Goal: Task Accomplishment & Management: Complete application form

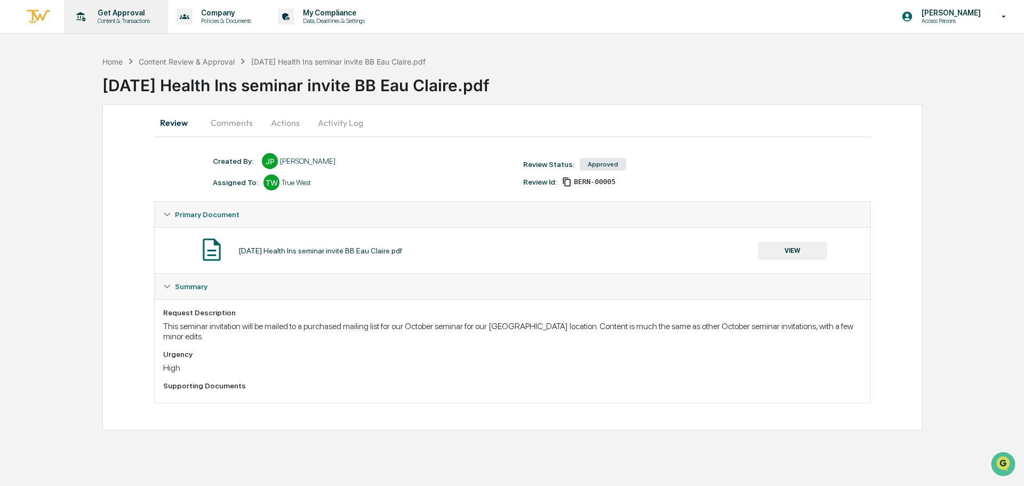
click at [111, 15] on p "Get Approval" at bounding box center [122, 13] width 66 height 9
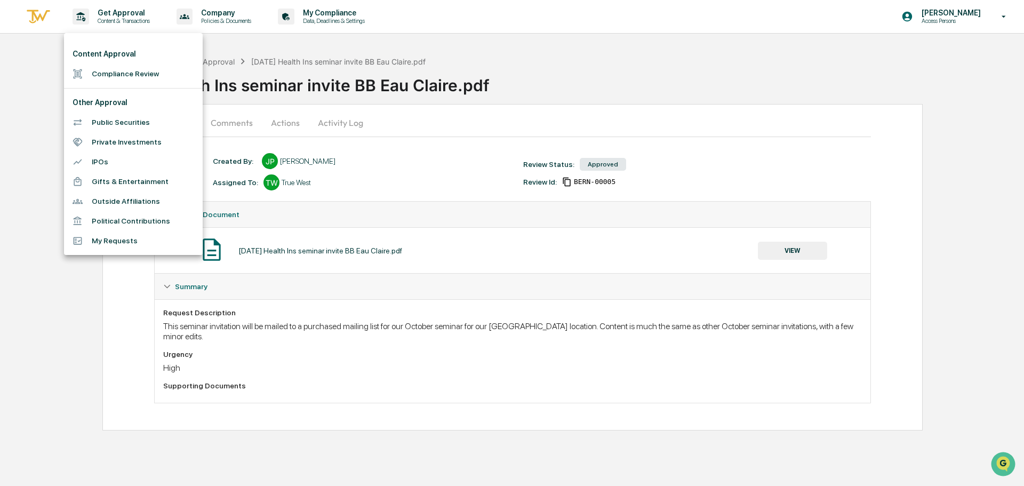
click at [109, 77] on li "Compliance Review" at bounding box center [133, 74] width 139 height 20
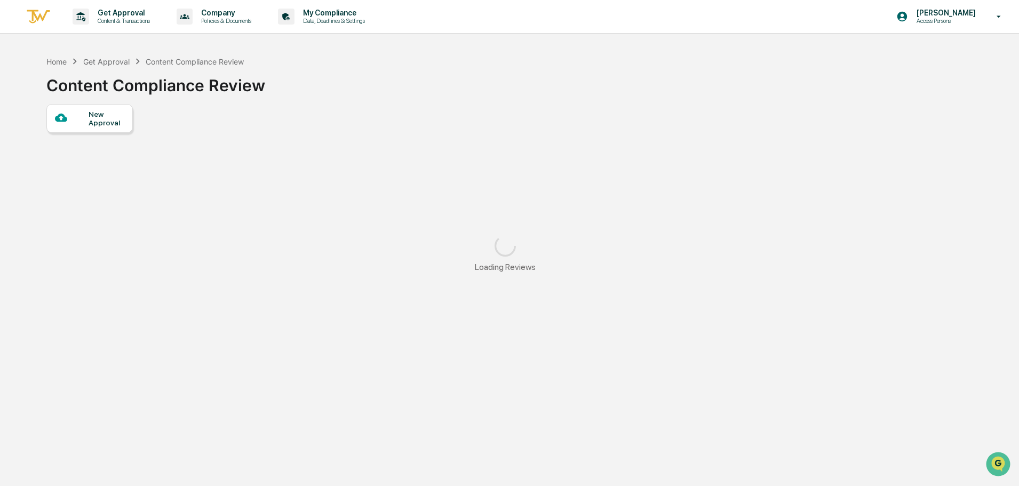
click at [102, 123] on div "New Approval" at bounding box center [107, 118] width 36 height 17
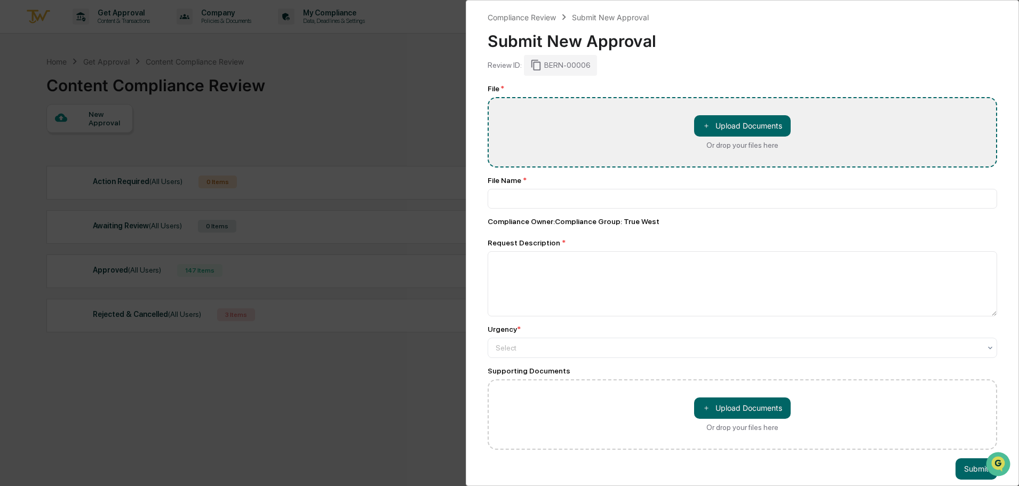
type input "**********"
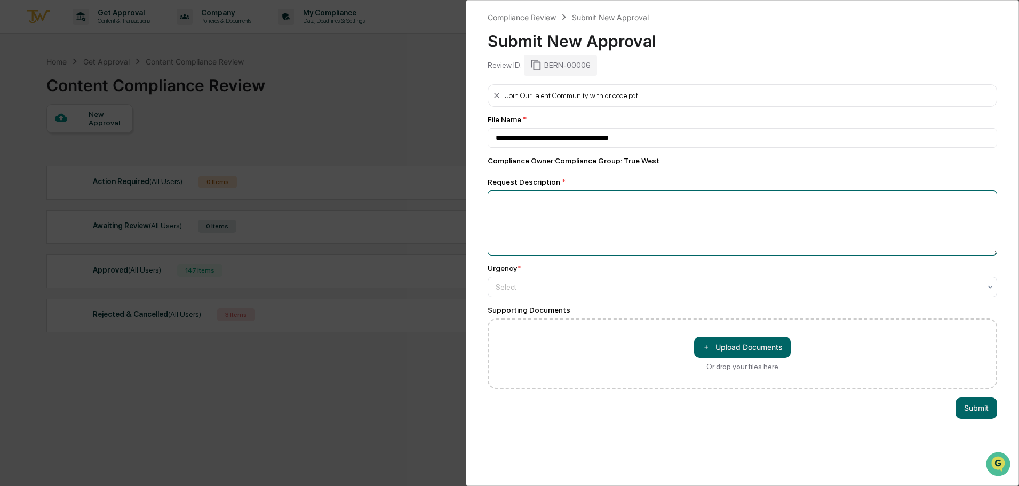
click at [558, 209] on textarea at bounding box center [743, 222] width 510 height 65
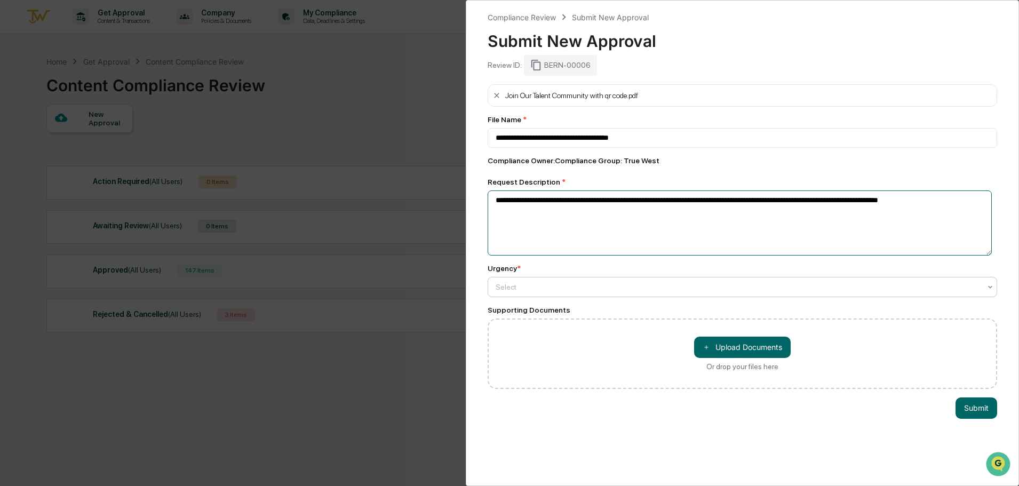
type textarea "**********"
click at [502, 292] on div at bounding box center [738, 287] width 485 height 11
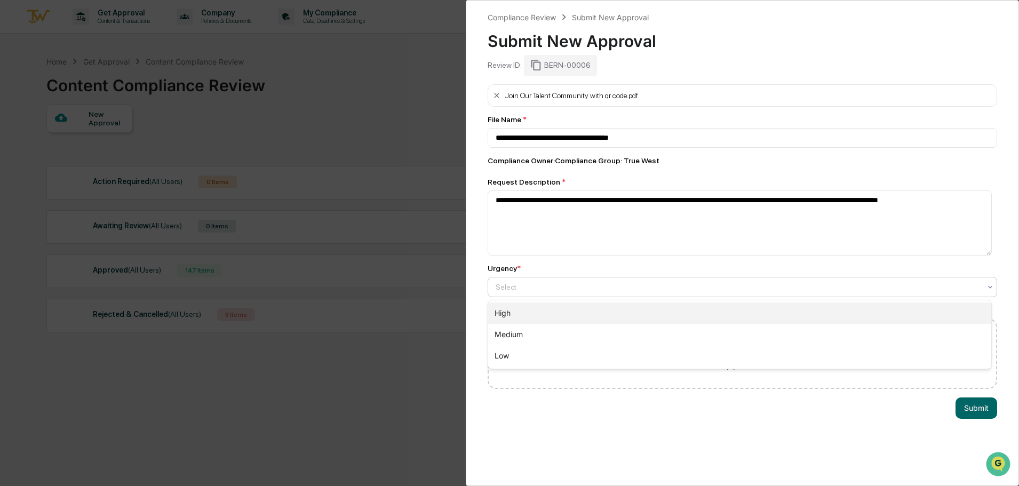
click at [507, 313] on div "High" at bounding box center [739, 313] width 503 height 21
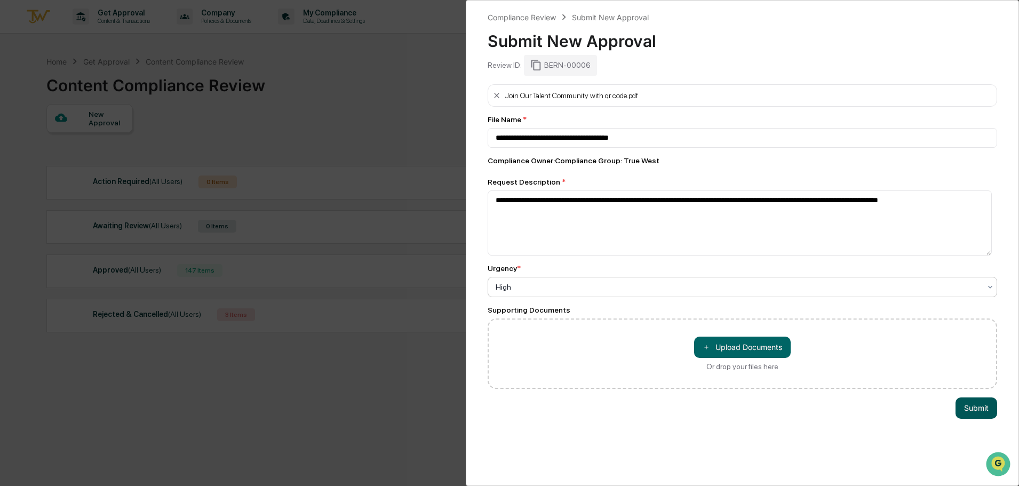
click at [975, 404] on button "Submit" at bounding box center [977, 408] width 42 height 21
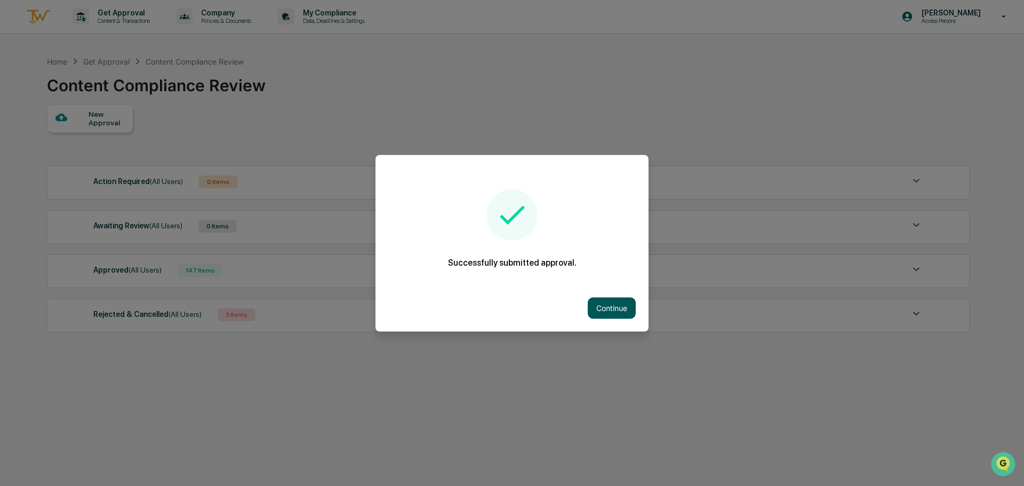
click at [614, 306] on button "Continue" at bounding box center [612, 307] width 48 height 21
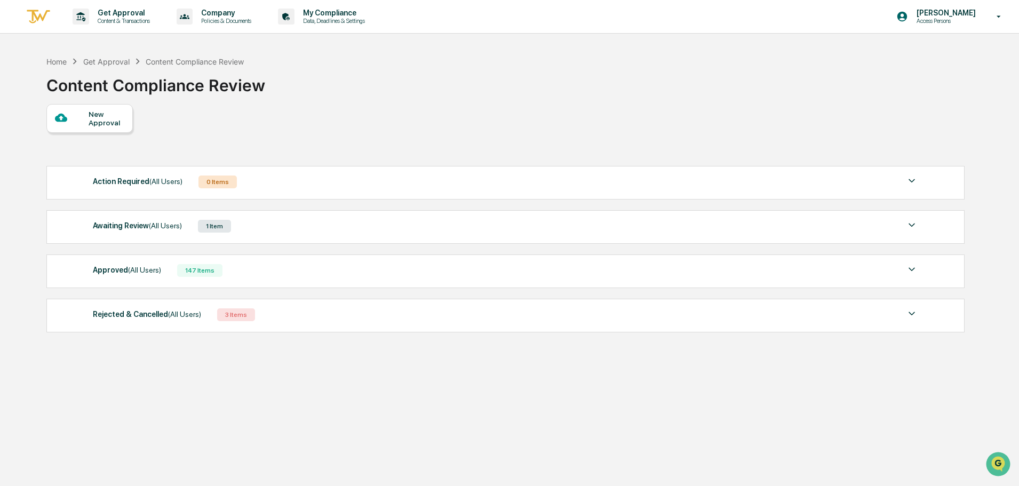
click at [96, 120] on div "New Approval" at bounding box center [107, 118] width 36 height 17
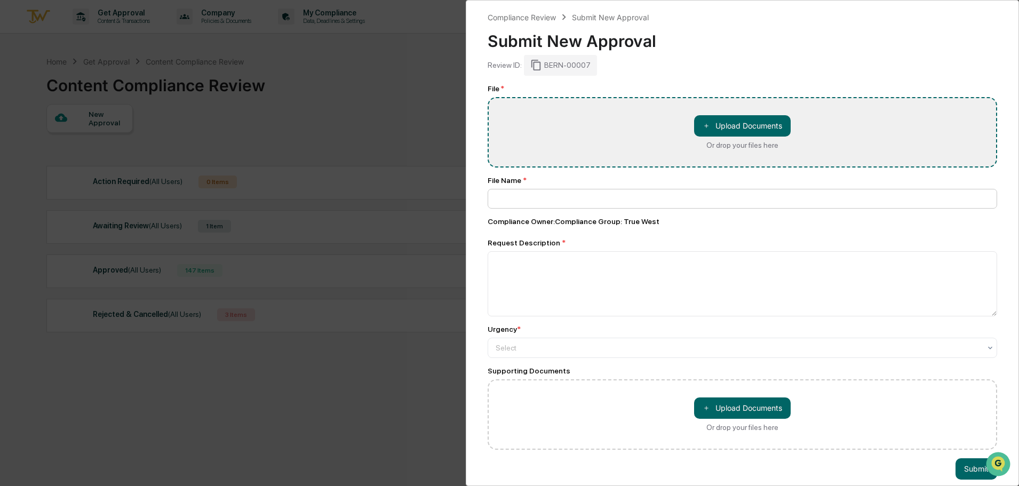
type input "**********"
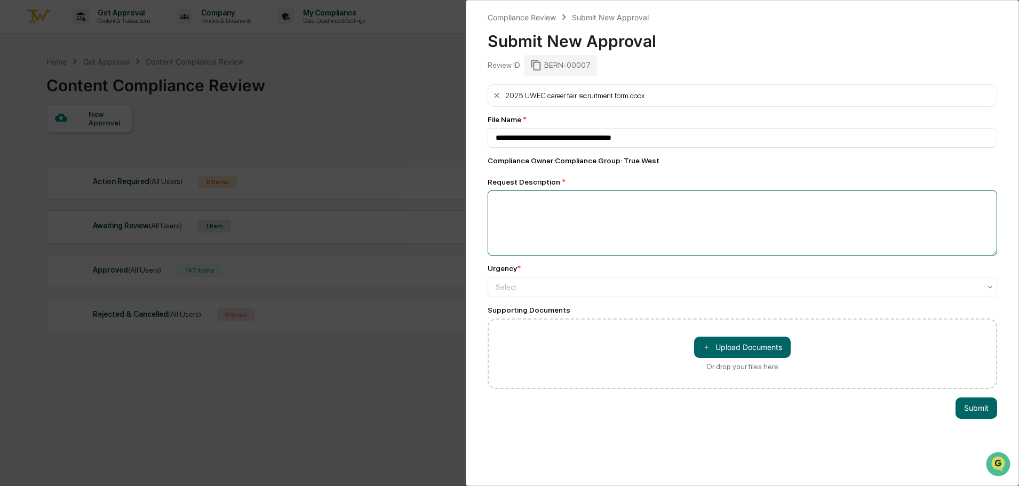
drag, startPoint x: 597, startPoint y: 227, endPoint x: 592, endPoint y: 224, distance: 5.7
click at [596, 227] on textarea at bounding box center [743, 222] width 510 height 65
type textarea "**********"
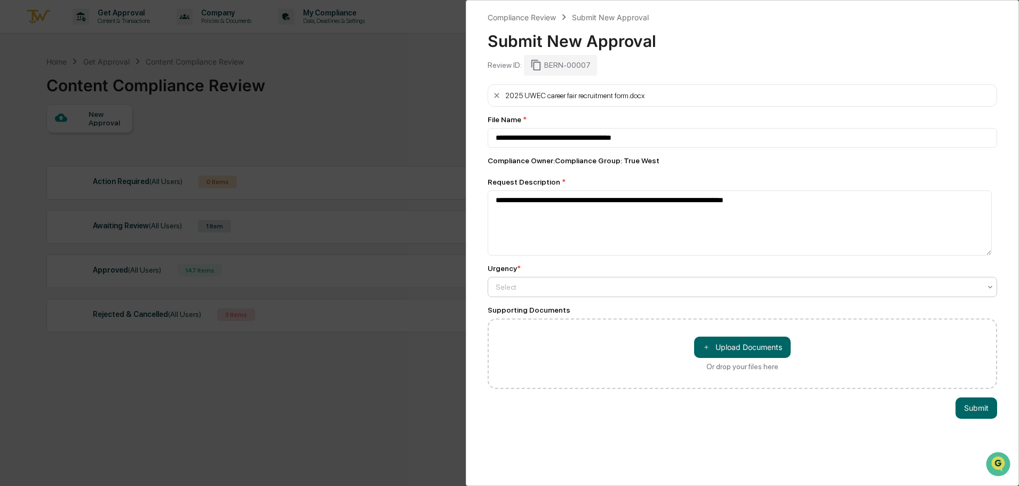
click at [546, 284] on div at bounding box center [738, 287] width 485 height 11
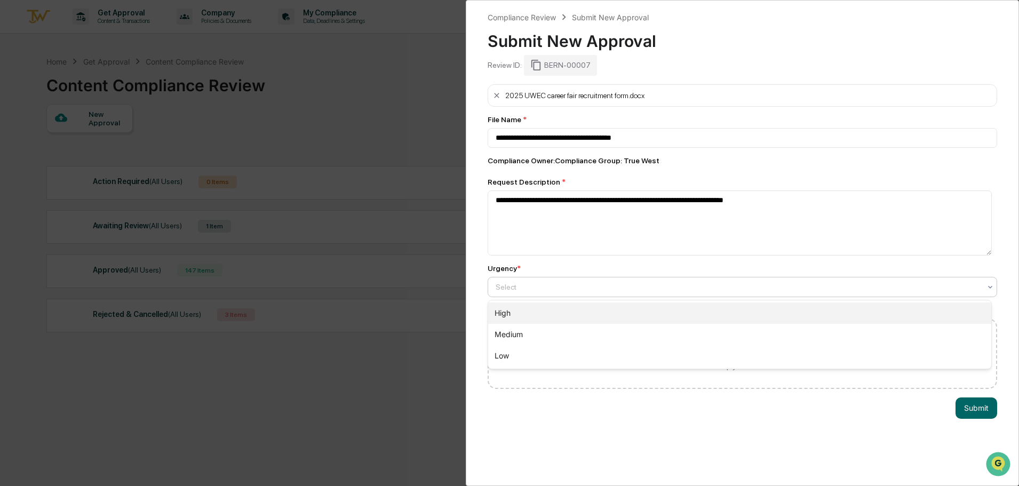
click at [529, 305] on div "High" at bounding box center [739, 313] width 503 height 21
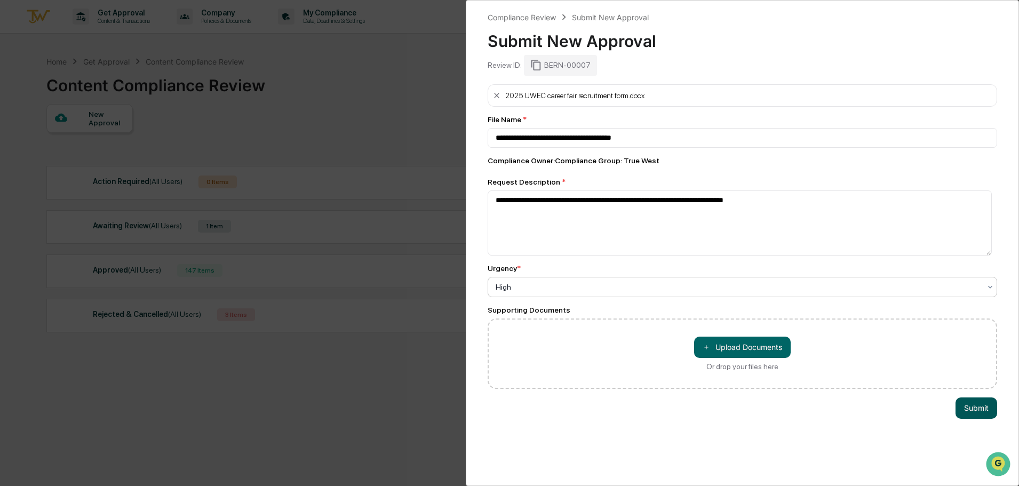
click at [978, 403] on button "Submit" at bounding box center [977, 408] width 42 height 21
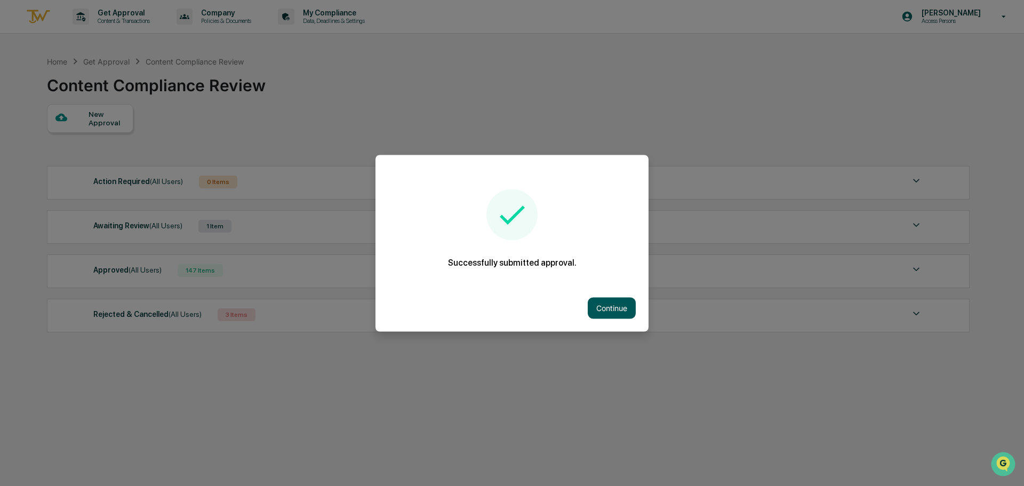
click at [606, 315] on button "Continue" at bounding box center [612, 307] width 48 height 21
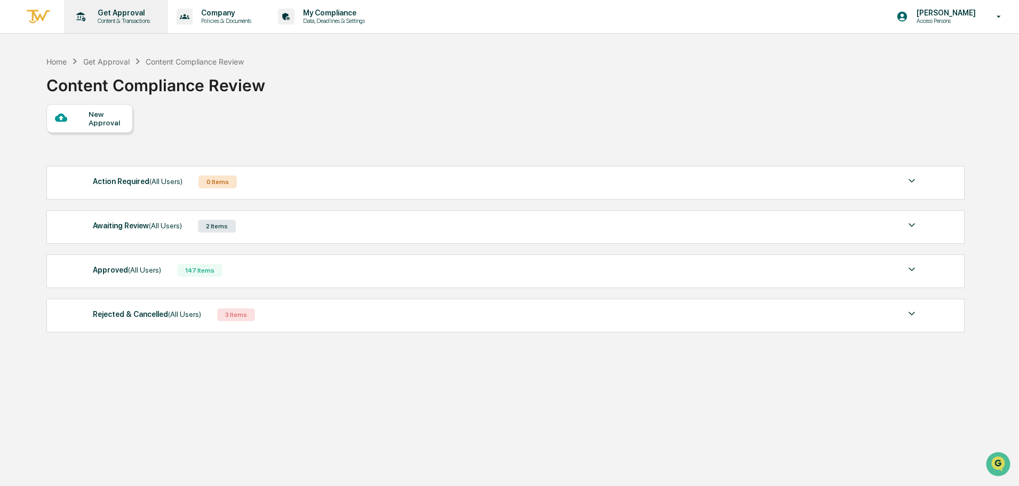
click at [122, 23] on p "Content & Transactions" at bounding box center [122, 20] width 66 height 7
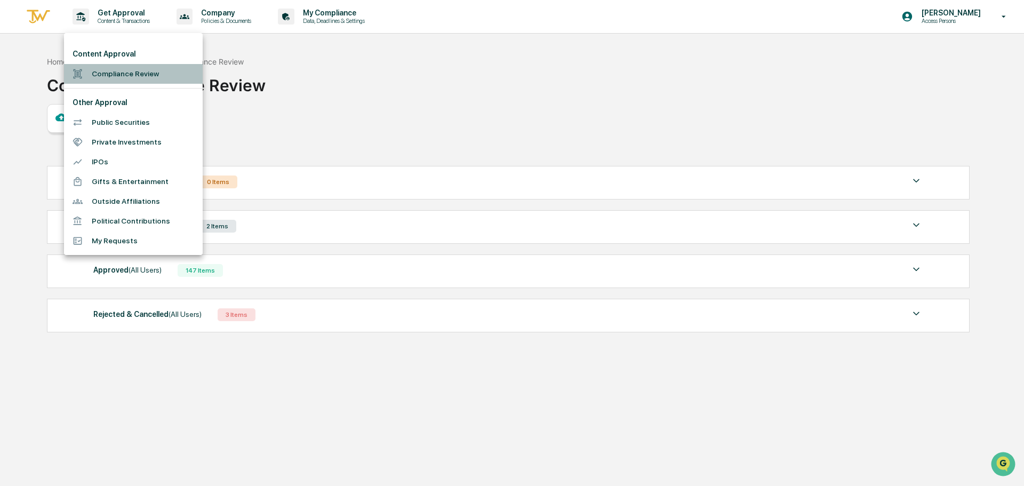
click at [116, 76] on li "Compliance Review" at bounding box center [133, 74] width 139 height 20
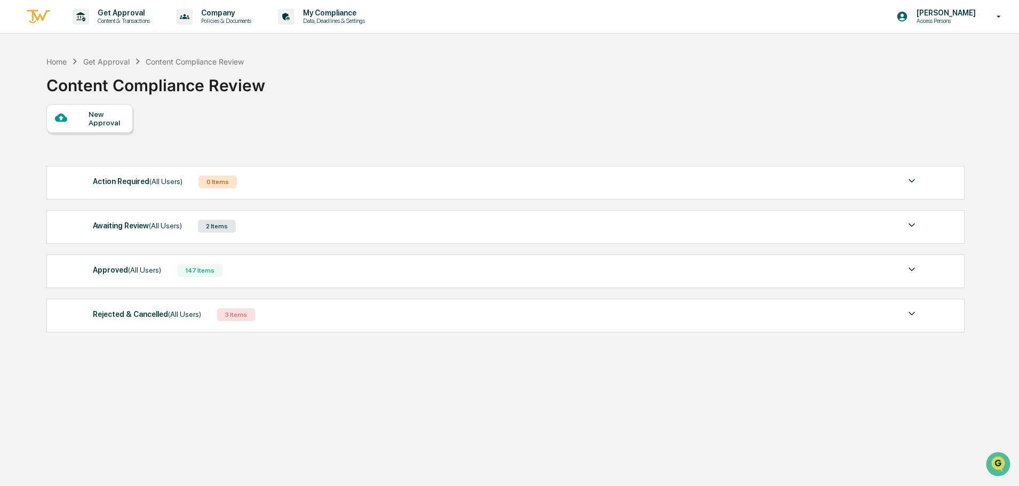
click at [138, 227] on div "Awaiting Review (All Users)" at bounding box center [137, 226] width 89 height 14
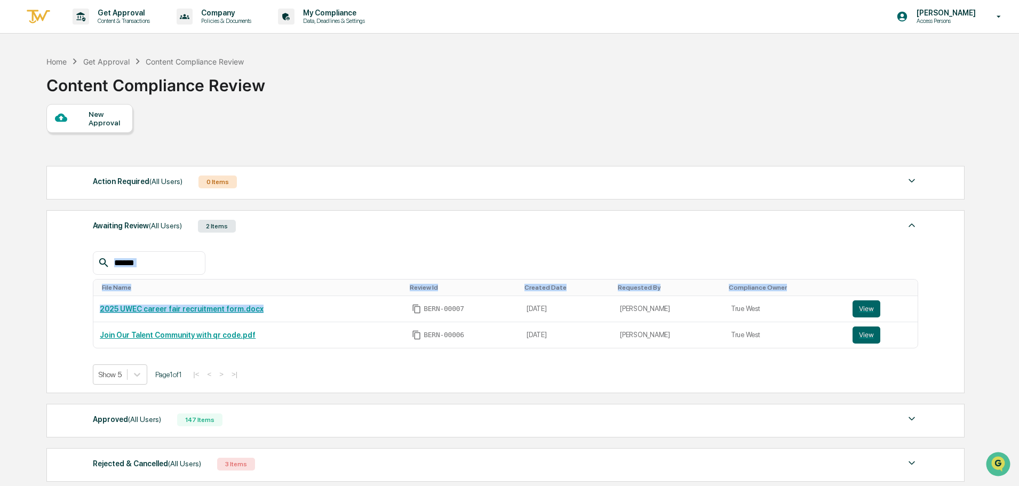
drag, startPoint x: 219, startPoint y: 312, endPoint x: 91, endPoint y: 313, distance: 128.1
click at [92, 313] on div "Awaiting Review (All Users) 2 Items File Name Review Id Created Date Requested …" at bounding box center [505, 301] width 918 height 183
copy div "File Name Review Id Created Date Requested By Compliance Owner 2025 UWEC career…"
drag, startPoint x: 307, startPoint y: 367, endPoint x: 299, endPoint y: 354, distance: 14.7
click at [309, 364] on div "Show 5 Page 1 of 1 |< < > >|" at bounding box center [505, 374] width 825 height 20
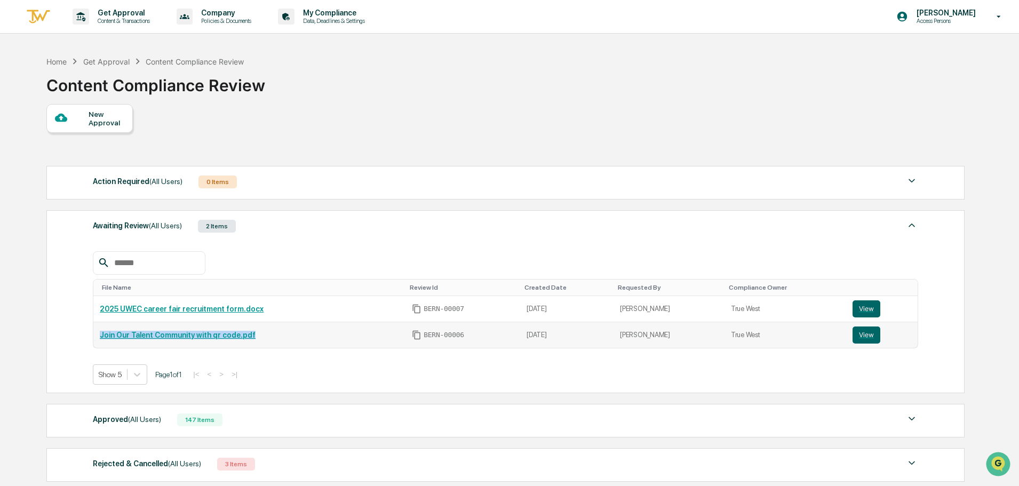
drag, startPoint x: 253, startPoint y: 338, endPoint x: 94, endPoint y: 336, distance: 159.0
click at [97, 337] on td "Join Our Talent Community with qr code.pdf" at bounding box center [249, 335] width 312 height 26
copy link "Join Our Talent Community with qr code.pdf"
